Goal: Task Accomplishment & Management: Use online tool/utility

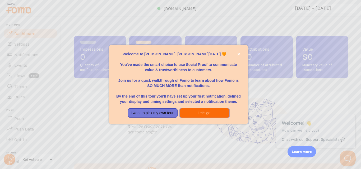
click at [200, 111] on button "Let's go!" at bounding box center [205, 114] width 50 height 10
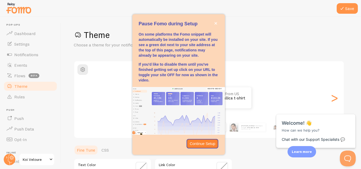
scroll to position [6, 0]
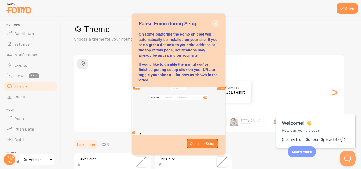
click at [216, 22] on icon "close," at bounding box center [215, 23] width 3 height 3
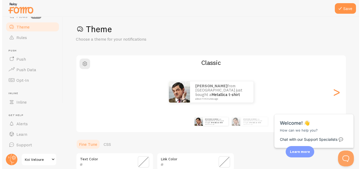
scroll to position [0, 0]
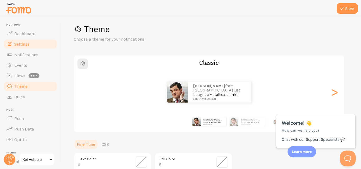
click at [25, 39] on link "Settings" at bounding box center [30, 44] width 54 height 11
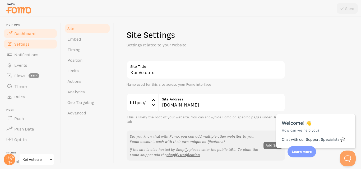
click at [23, 34] on span "Dashboard" at bounding box center [24, 33] width 21 height 5
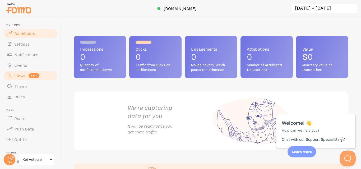
click at [19, 78] on span "Flows" at bounding box center [19, 75] width 11 height 5
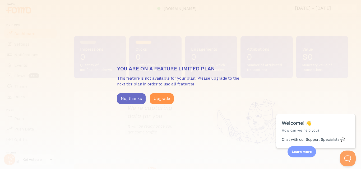
click at [131, 102] on button "No, thanks" at bounding box center [131, 99] width 29 height 11
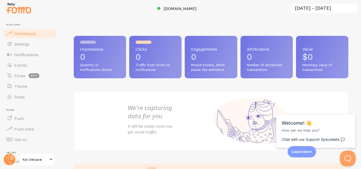
click at [267, 25] on div "Impressions 0 Quantity of notifications shown Clicks 0 Traffic from clicks on n…" at bounding box center [211, 93] width 300 height 153
